Goal: Find specific page/section: Find specific page/section

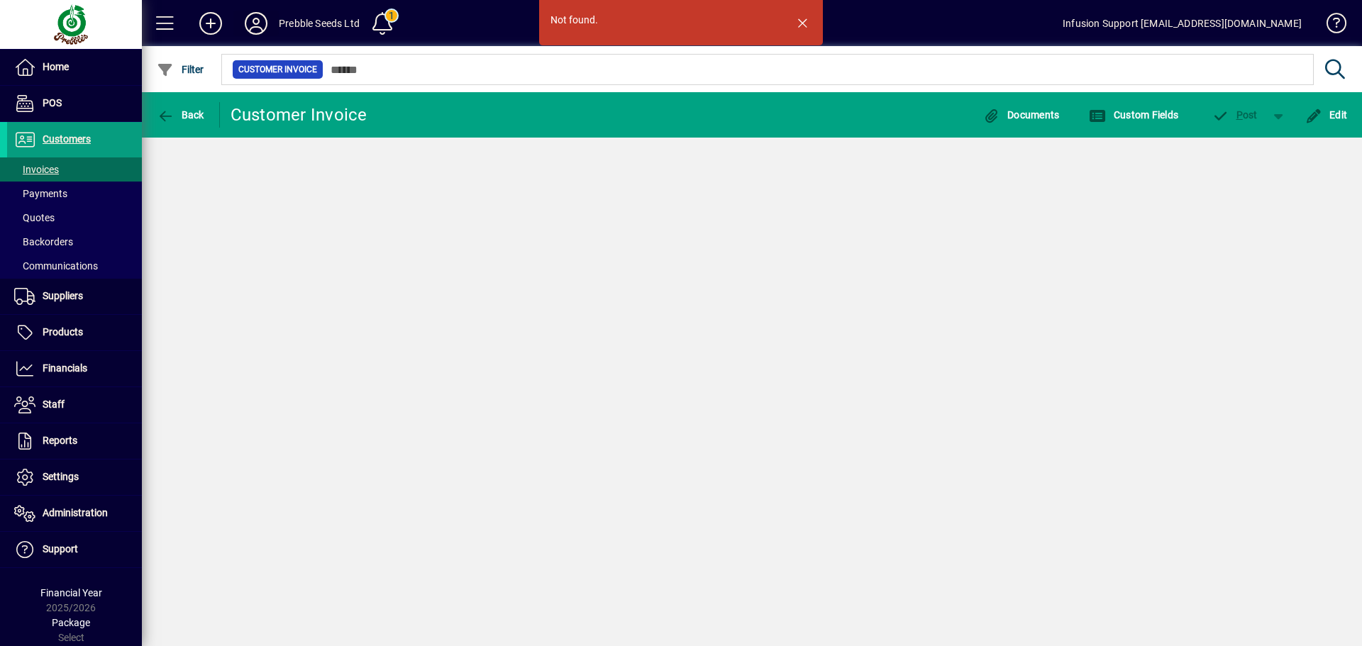
click at [249, 21] on icon at bounding box center [256, 23] width 28 height 23
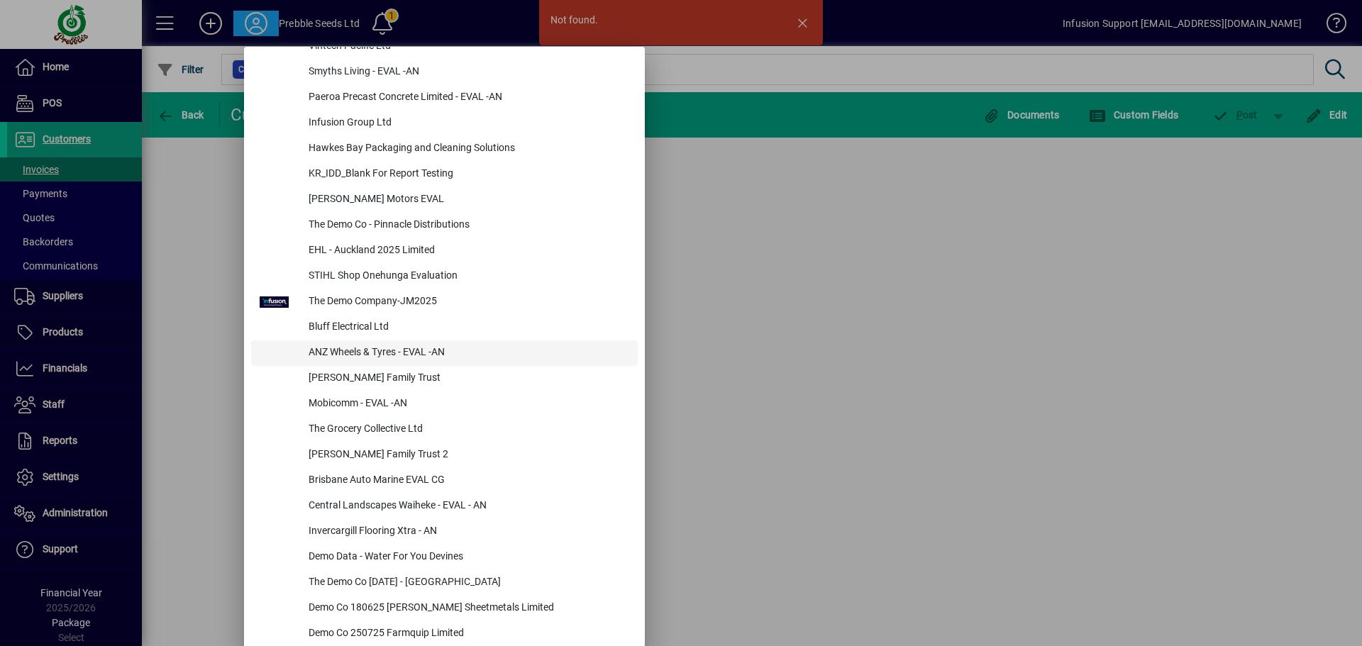
scroll to position [4142, 0]
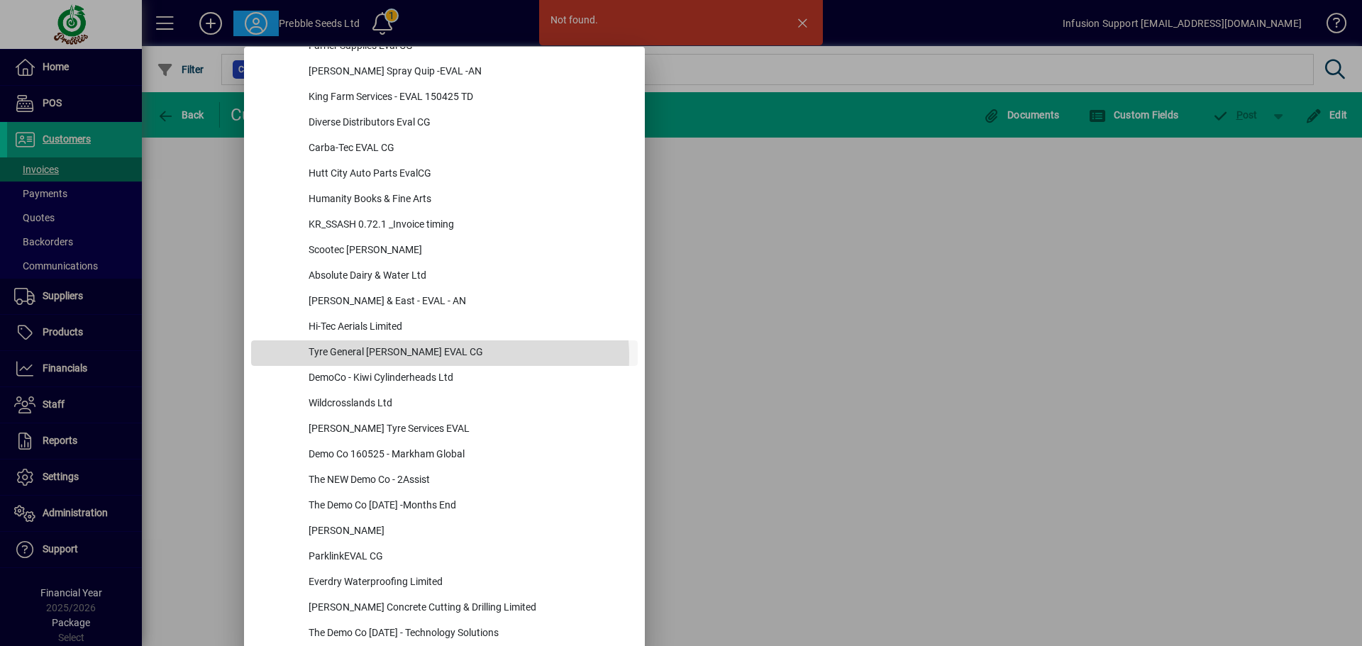
click at [440, 358] on div "Tyre General [PERSON_NAME] EVAL CG" at bounding box center [467, 354] width 341 height 26
